Goal: Task Accomplishment & Management: Manage account settings

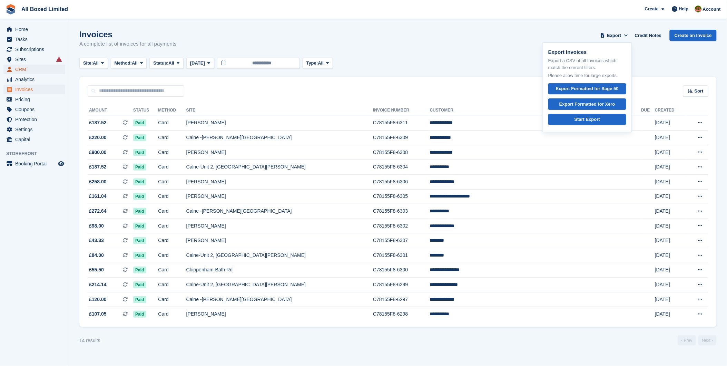
drag, startPoint x: 0, startPoint y: 0, endPoint x: 30, endPoint y: 71, distance: 77.4
click at [30, 71] on span "CRM" at bounding box center [35, 69] width 41 height 10
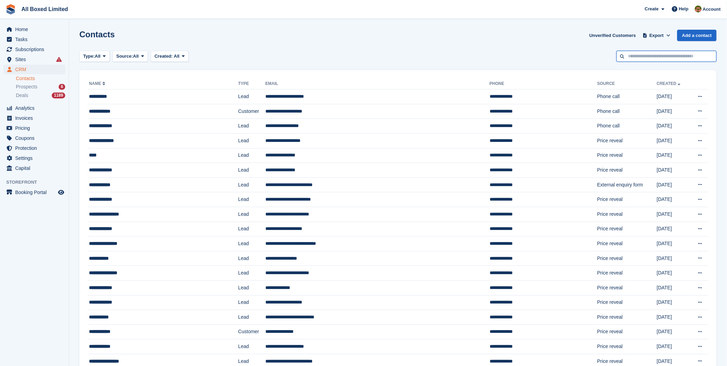
click at [653, 54] on input "text" at bounding box center [666, 56] width 100 height 11
type input "*****"
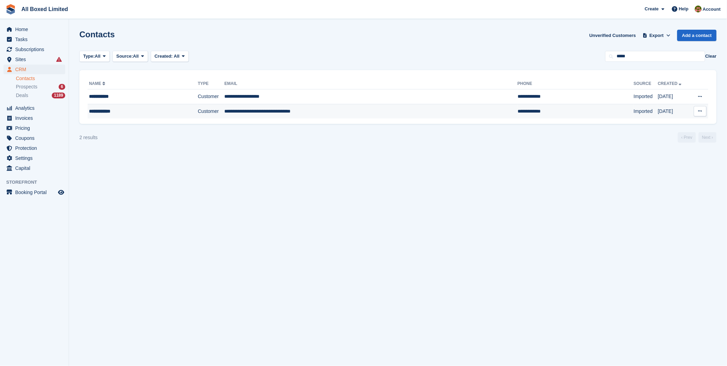
click at [270, 111] on td "**********" at bounding box center [371, 111] width 293 height 14
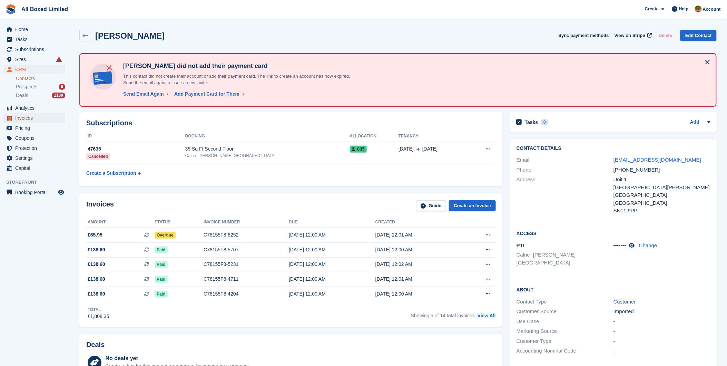
click at [31, 117] on span "Invoices" at bounding box center [35, 118] width 41 height 10
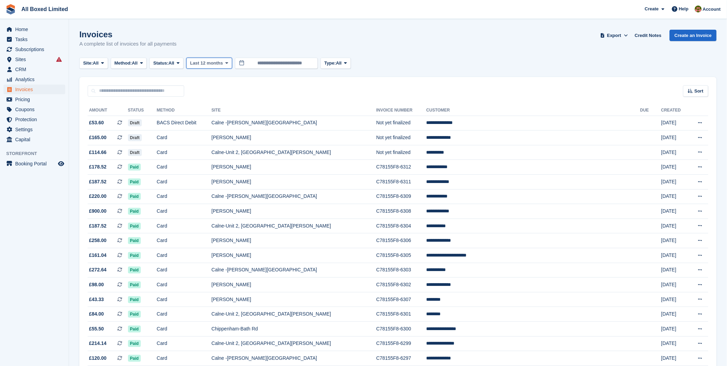
click at [225, 62] on span at bounding box center [227, 63] width 6 height 6
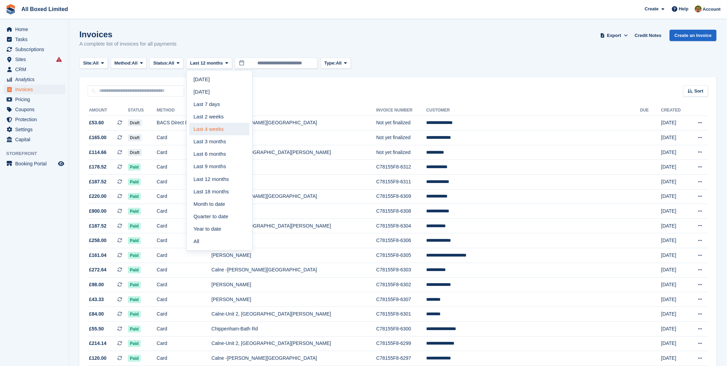
click at [212, 129] on link "Last 4 weeks" at bounding box center [219, 129] width 60 height 12
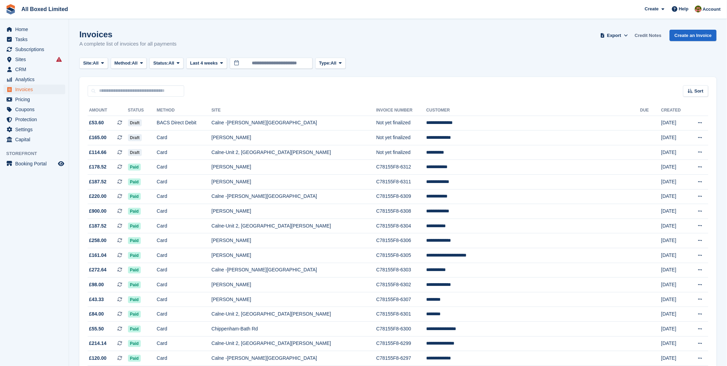
click at [651, 36] on link "Credit Notes" at bounding box center [648, 35] width 32 height 11
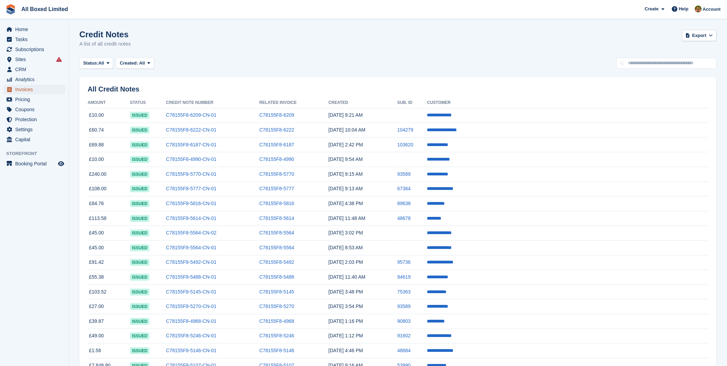
click at [32, 88] on span "Invoices" at bounding box center [35, 89] width 41 height 10
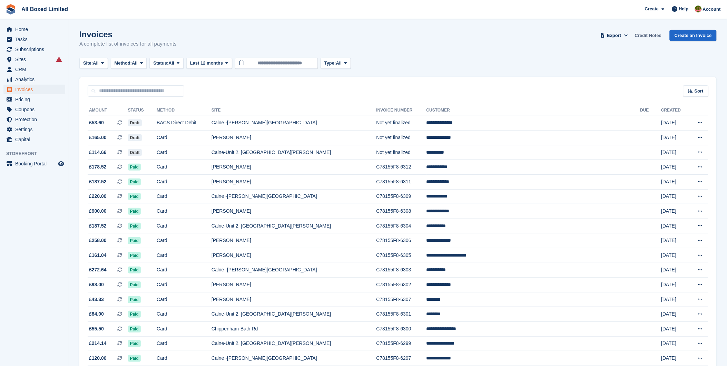
click at [648, 32] on link "Credit Notes" at bounding box center [648, 35] width 32 height 11
